Goal: Task Accomplishment & Management: Use online tool/utility

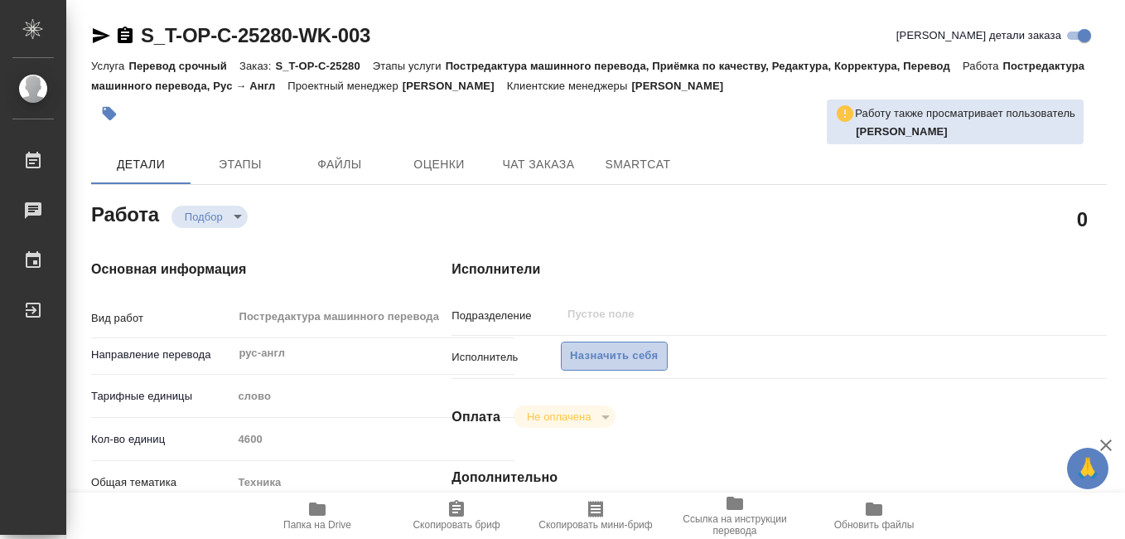
click at [602, 355] on span "Назначить себя" at bounding box center [614, 355] width 88 height 19
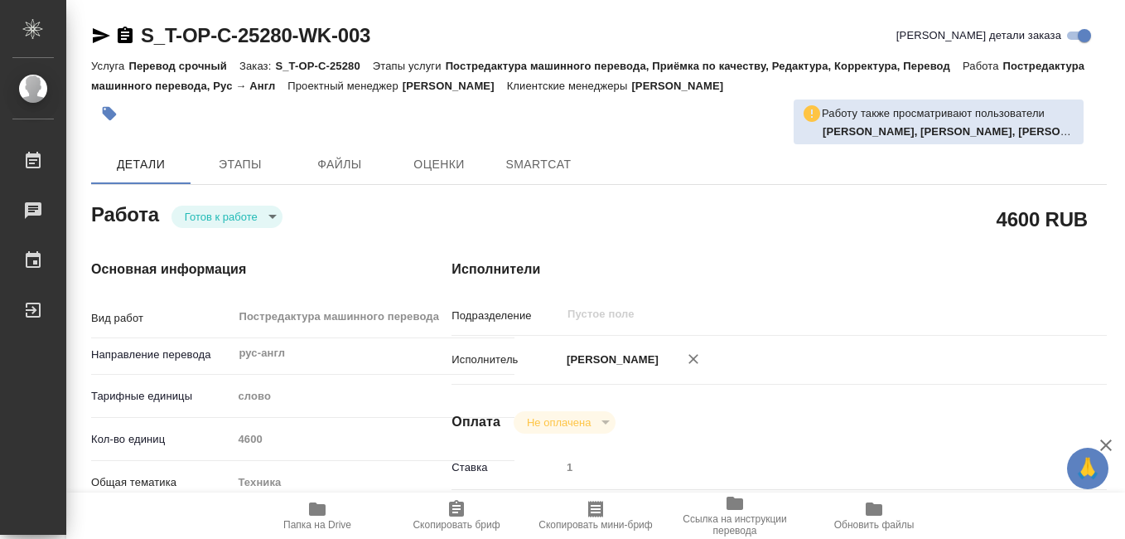
type textarea "x"
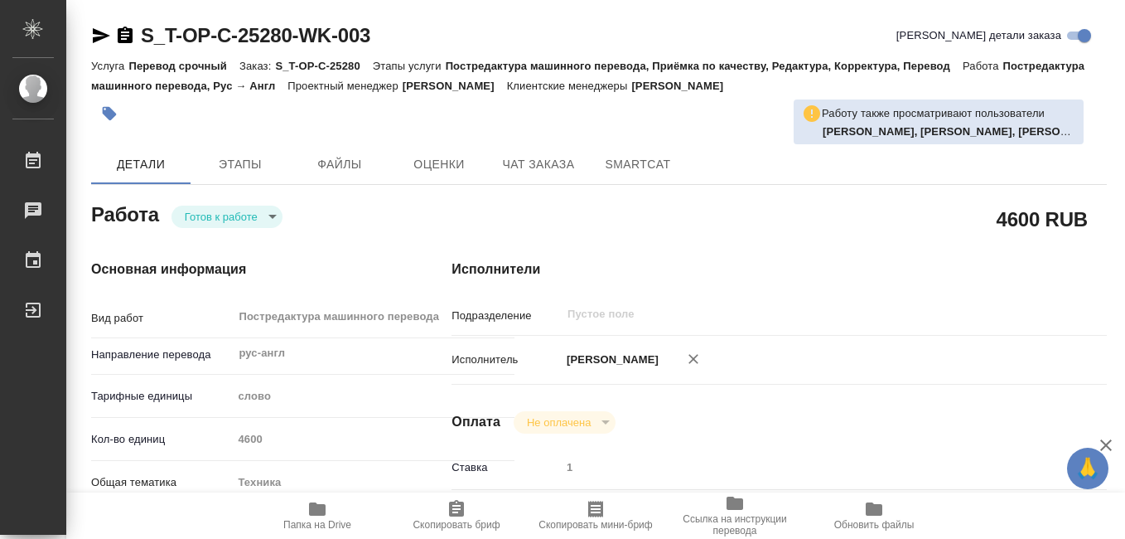
type textarea "x"
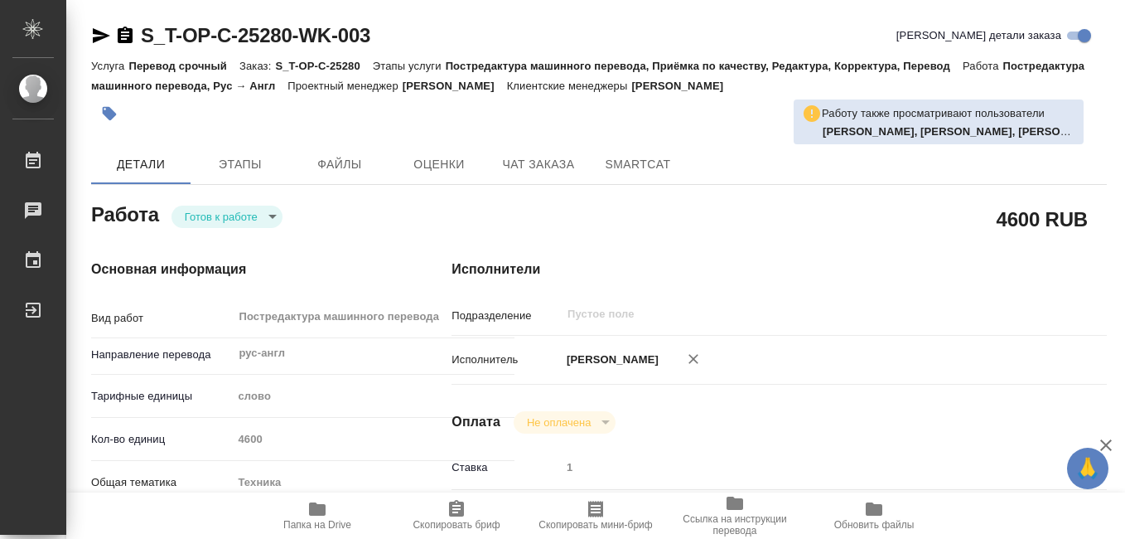
type textarea "x"
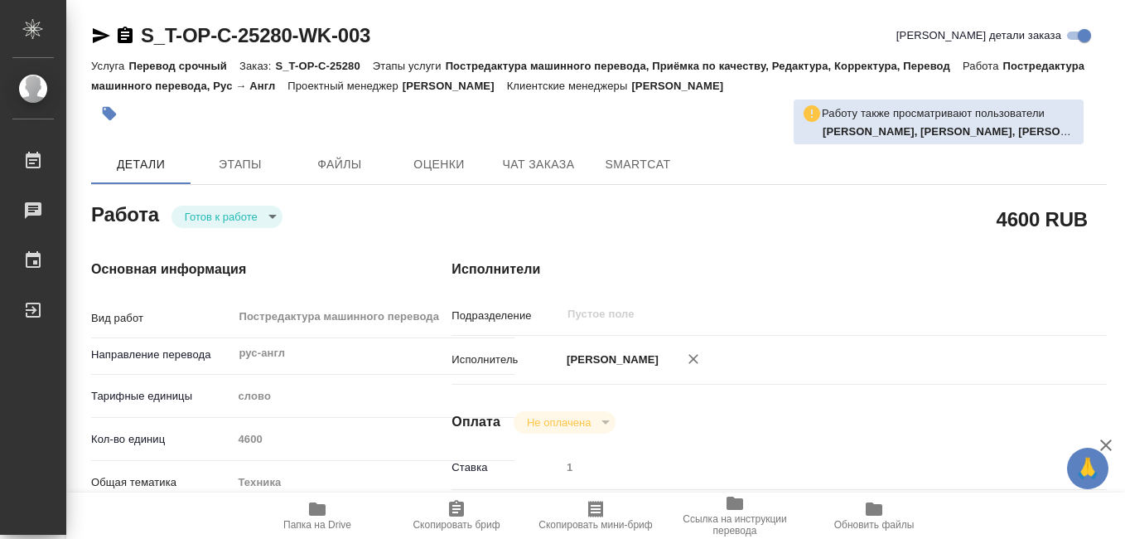
type textarea "x"
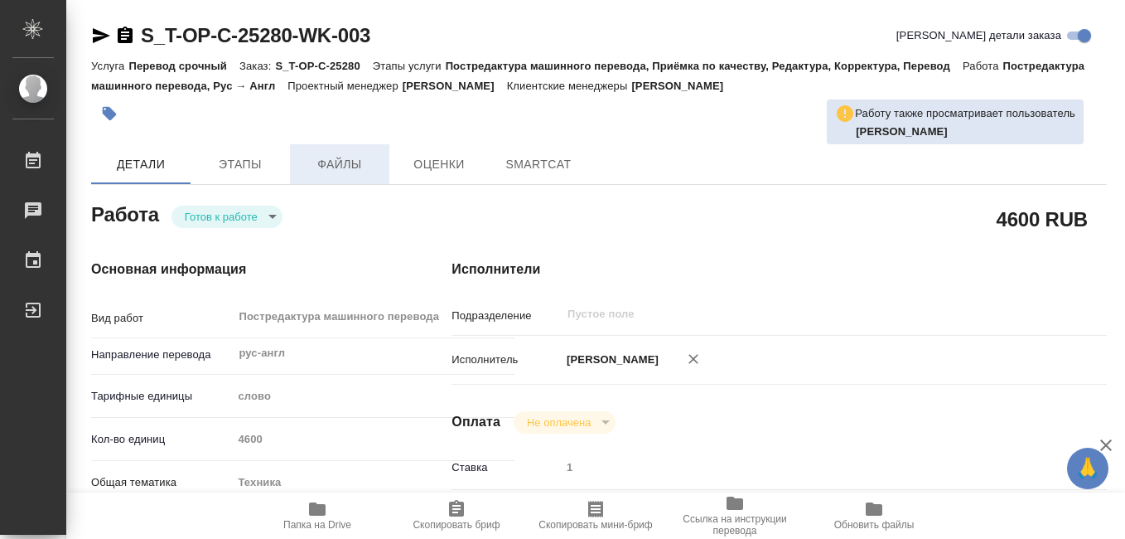
type textarea "x"
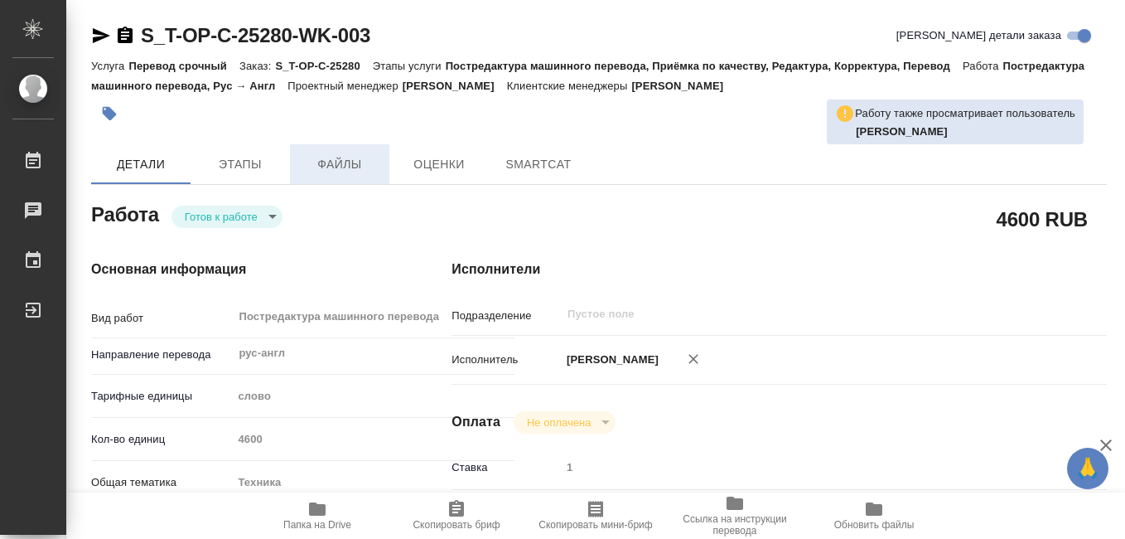
type textarea "x"
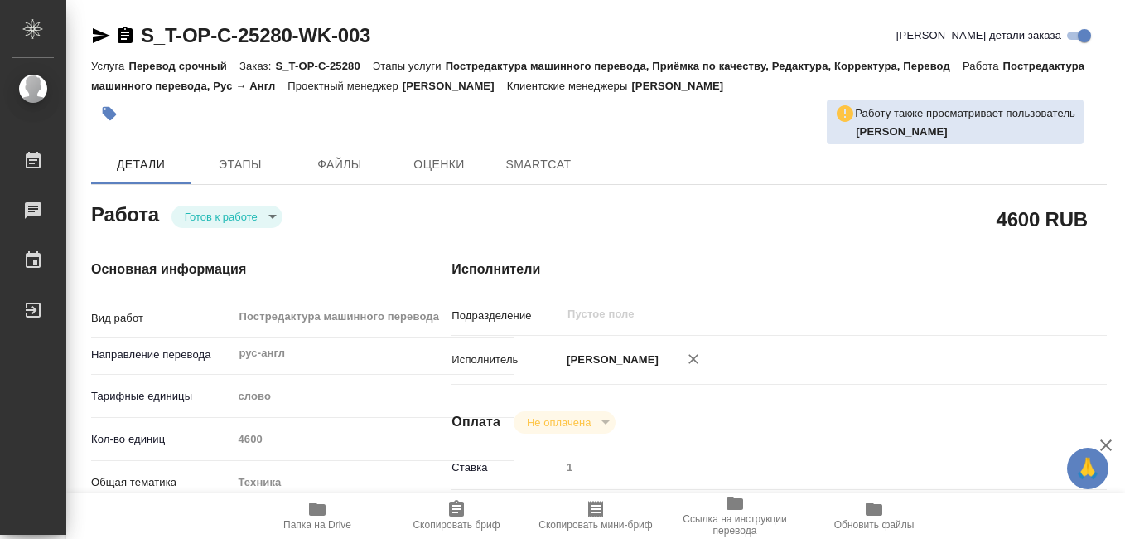
type textarea "x"
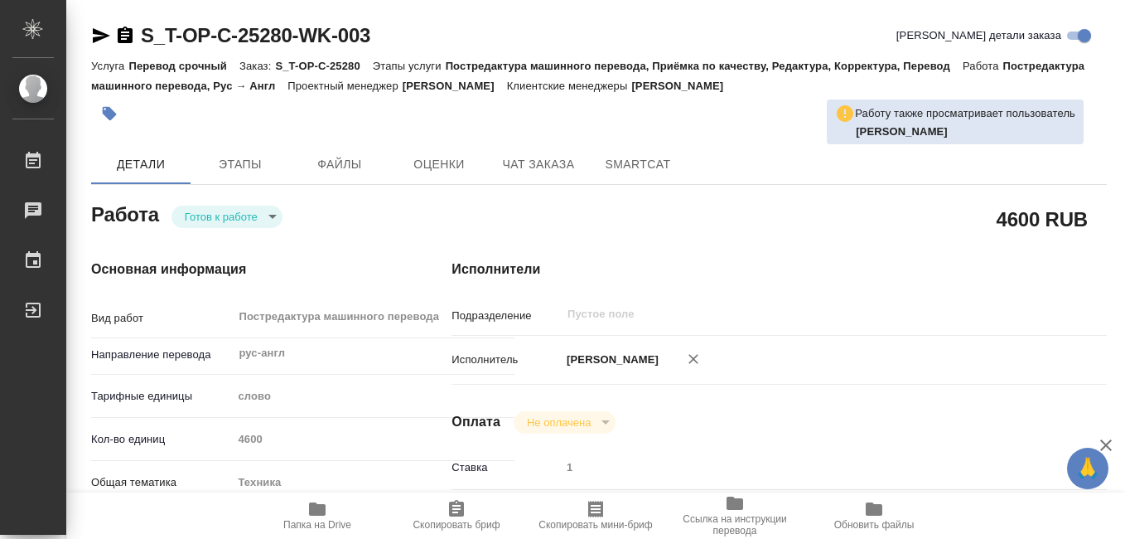
type textarea "x"
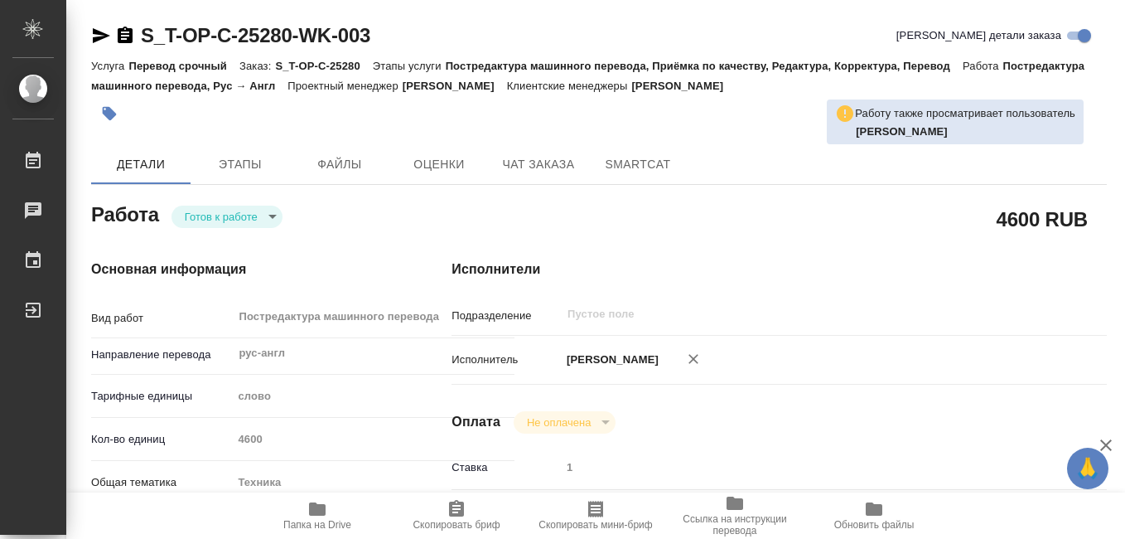
scroll to position [83, 0]
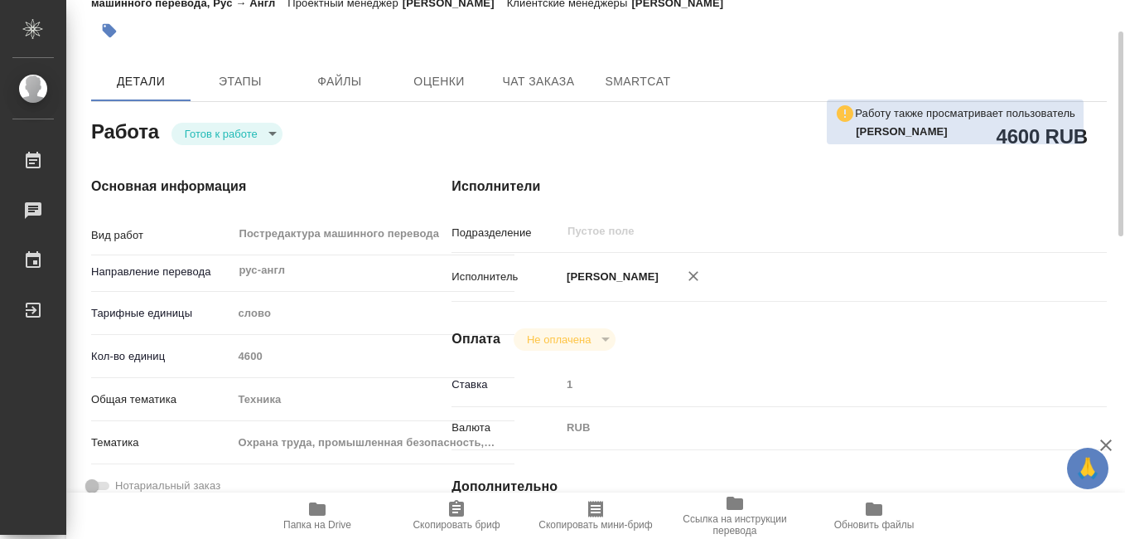
type textarea "x"
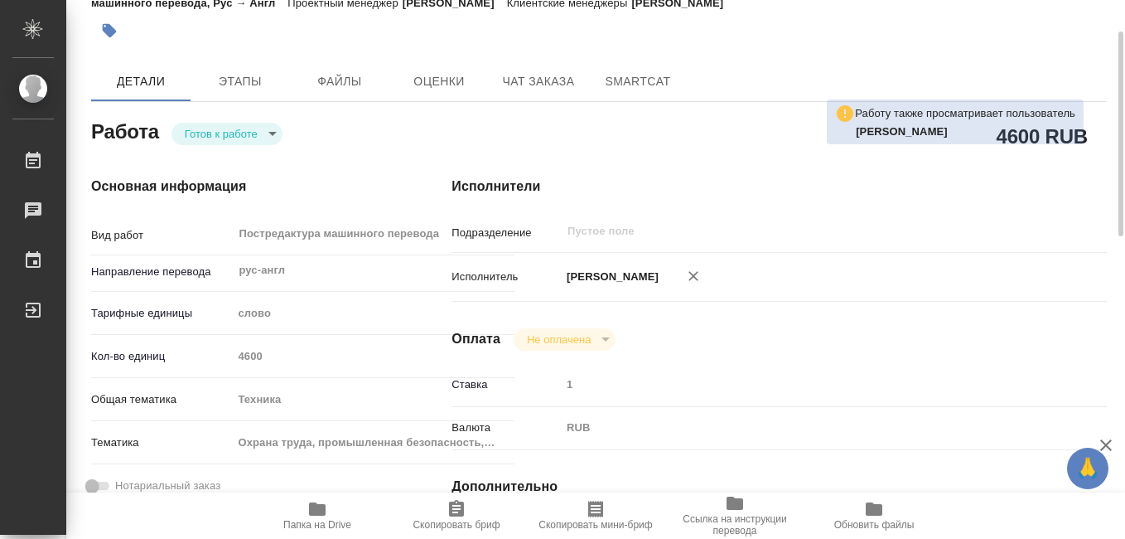
click at [318, 517] on icon "button" at bounding box center [317, 509] width 20 height 20
click at [593, 517] on icon "button" at bounding box center [595, 508] width 15 height 17
